Goal: Task Accomplishment & Management: Use online tool/utility

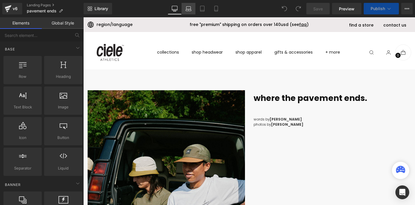
click at [187, 9] on icon at bounding box center [188, 10] width 5 height 2
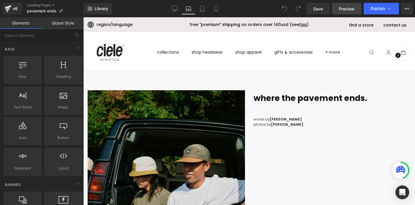
click at [347, 9] on span "Preview" at bounding box center [347, 9] width 16 height 6
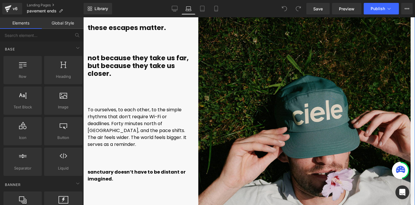
scroll to position [3267, 0]
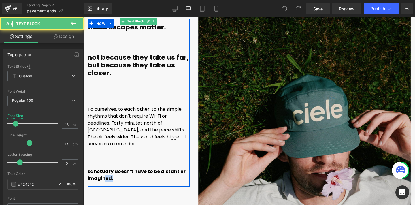
drag, startPoint x: 115, startPoint y: 170, endPoint x: 104, endPoint y: 167, distance: 11.6
click at [104, 168] on p "sanctuary doesn’t have to be distant or imagined." at bounding box center [139, 175] width 102 height 14
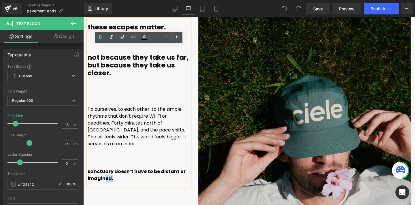
click at [113, 169] on p "sanctuary doesn’t have to be distant or imagined." at bounding box center [139, 175] width 102 height 14
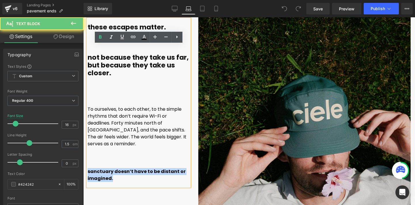
drag, startPoint x: 113, startPoint y: 170, endPoint x: 85, endPoint y: 164, distance: 28.6
click at [85, 164] on div "these escapes matter. not because they take us far, but because they take us cl…" at bounding box center [138, 93] width 111 height 187
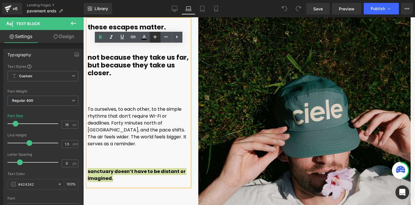
click at [155, 37] on icon at bounding box center [155, 36] width 7 height 7
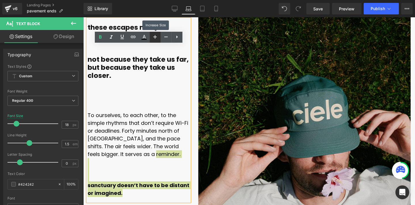
click at [155, 37] on icon at bounding box center [155, 36] width 7 height 7
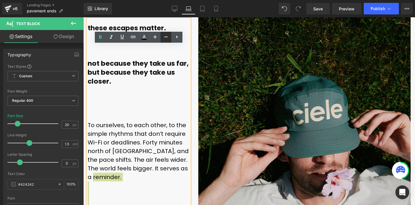
click at [164, 37] on icon at bounding box center [166, 36] width 7 height 7
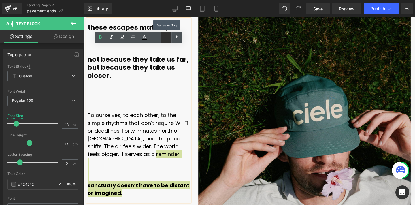
click at [164, 37] on icon at bounding box center [166, 36] width 7 height 7
type input "16"
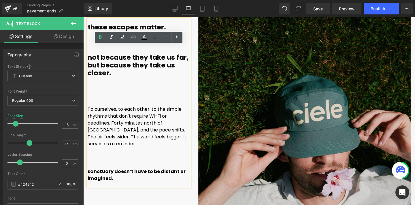
click at [122, 116] on font "To ourselves, to each other, to the simple rhythms that don’t require Wi-Fi or …" at bounding box center [137, 126] width 99 height 41
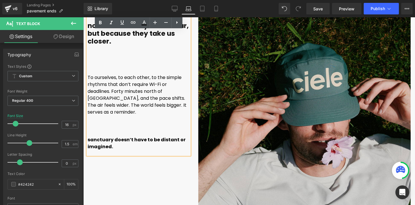
scroll to position [3300, 0]
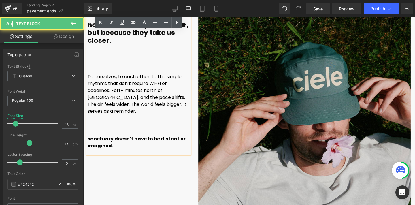
click at [122, 96] on font "To ourselves, to each other, to the simple rhythms that don’t require Wi-Fi or …" at bounding box center [137, 93] width 99 height 41
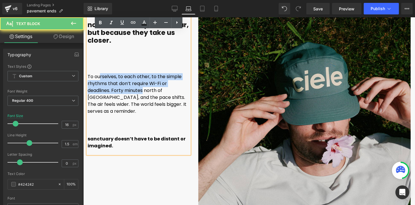
drag, startPoint x: 101, startPoint y: 78, endPoint x: 149, endPoint y: 95, distance: 51.0
click at [148, 95] on font "To ourselves, to each other, to the simple rhythms that don’t require Wi-Fi or …" at bounding box center [137, 93] width 99 height 41
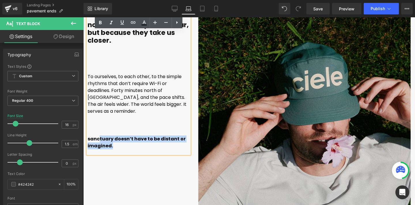
drag, startPoint x: 106, startPoint y: 133, endPoint x: 129, endPoint y: 141, distance: 24.9
click at [126, 140] on p "sanctuary doesn’t have to be distant or imagined." at bounding box center [139, 142] width 102 height 14
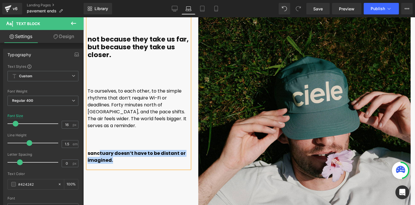
scroll to position [3268, 0]
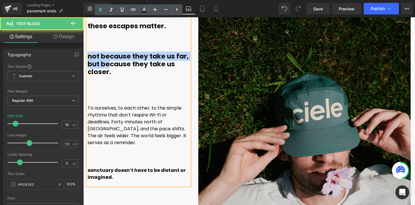
drag, startPoint x: 111, startPoint y: 64, endPoint x: 93, endPoint y: 50, distance: 23.4
click at [93, 50] on div "these escapes matter. not because they take us far, but because they take us cl…" at bounding box center [139, 101] width 102 height 167
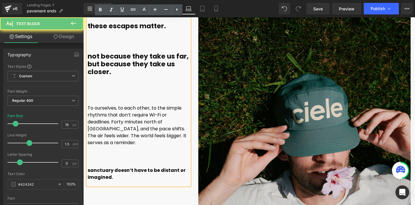
click at [126, 80] on p at bounding box center [139, 80] width 102 height 8
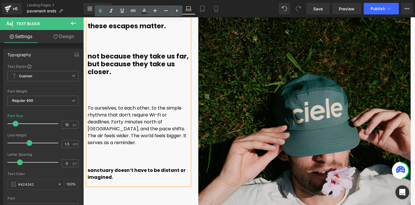
scroll to position [3243, 0]
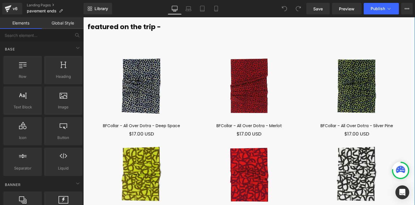
scroll to position [3543, 0]
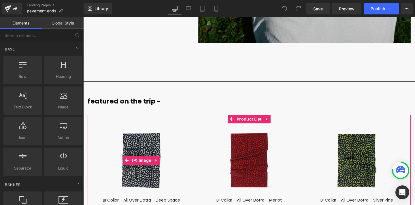
click at [187, 165] on img at bounding box center [142, 160] width 108 height 73
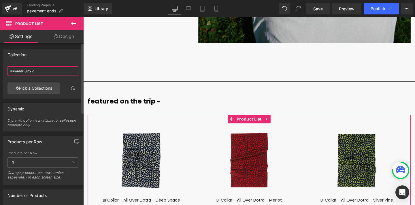
click at [42, 70] on input "summer 025.2" at bounding box center [42, 71] width 71 height 10
click at [35, 89] on link "Pick a Collections" at bounding box center [33, 88] width 52 height 12
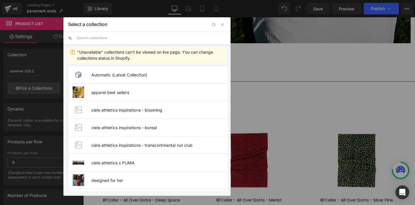
click at [102, 40] on input "text" at bounding box center [151, 38] width 149 height 13
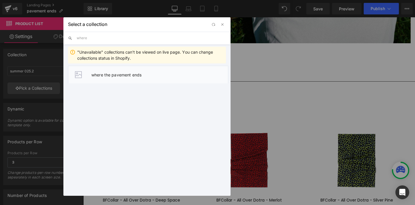
type input "where"
click at [98, 77] on li "where the pavement ends" at bounding box center [148, 75] width 160 height 18
type input "where the pavement ends"
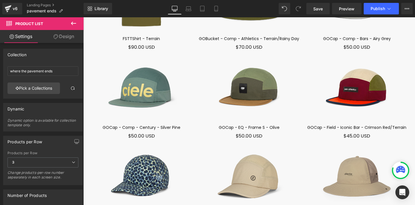
scroll to position [3846, 0]
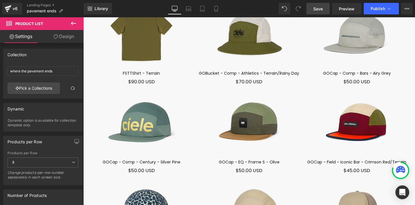
click at [316, 11] on span "Save" at bounding box center [318, 9] width 10 height 6
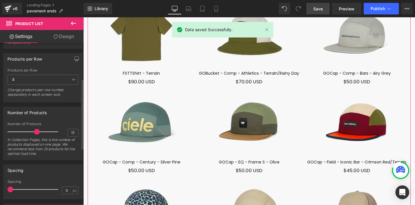
scroll to position [82, 0]
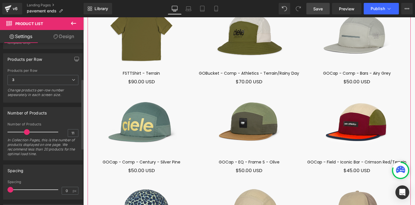
type input "12"
drag, startPoint x: 34, startPoint y: 132, endPoint x: 26, endPoint y: 133, distance: 8.1
click at [26, 133] on span at bounding box center [29, 132] width 6 height 6
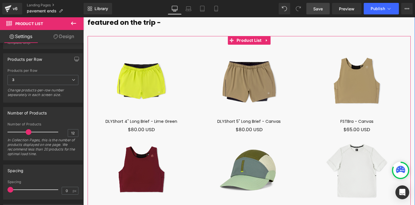
scroll to position [3613, 0]
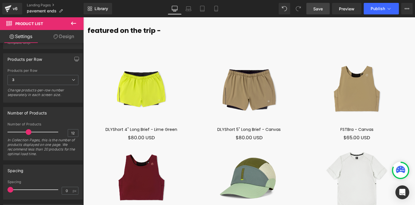
click at [324, 10] on link "Save" at bounding box center [317, 9] width 23 height 12
